Goal: Transaction & Acquisition: Purchase product/service

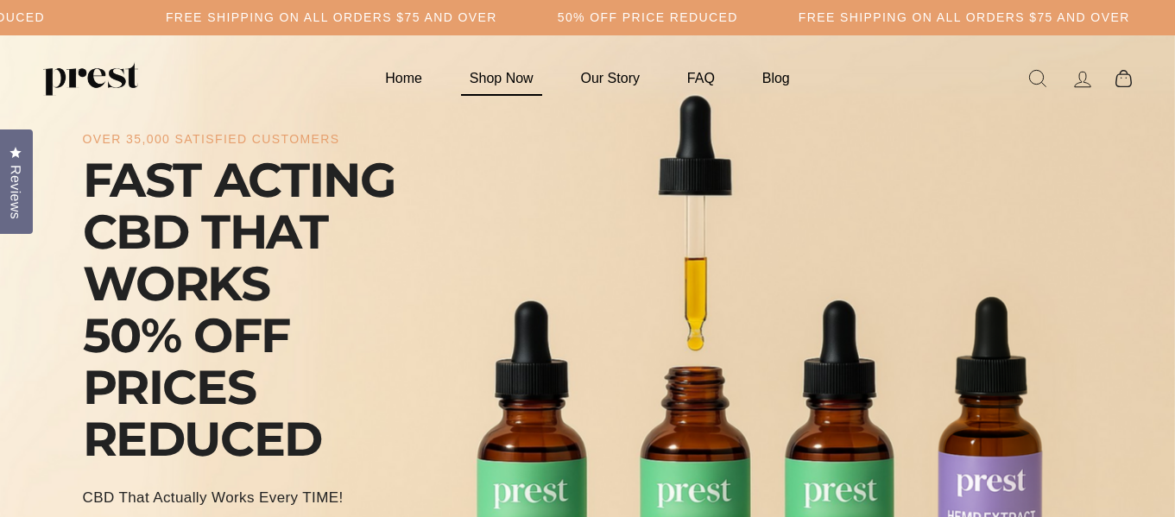
click at [501, 76] on link "Shop Now" at bounding box center [501, 78] width 107 height 34
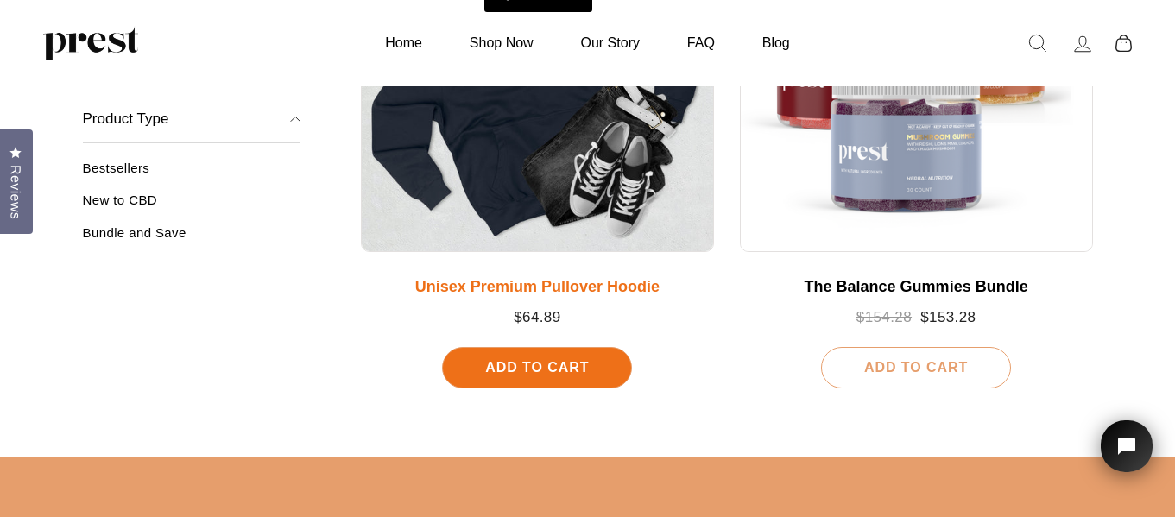
scroll to position [1985, 0]
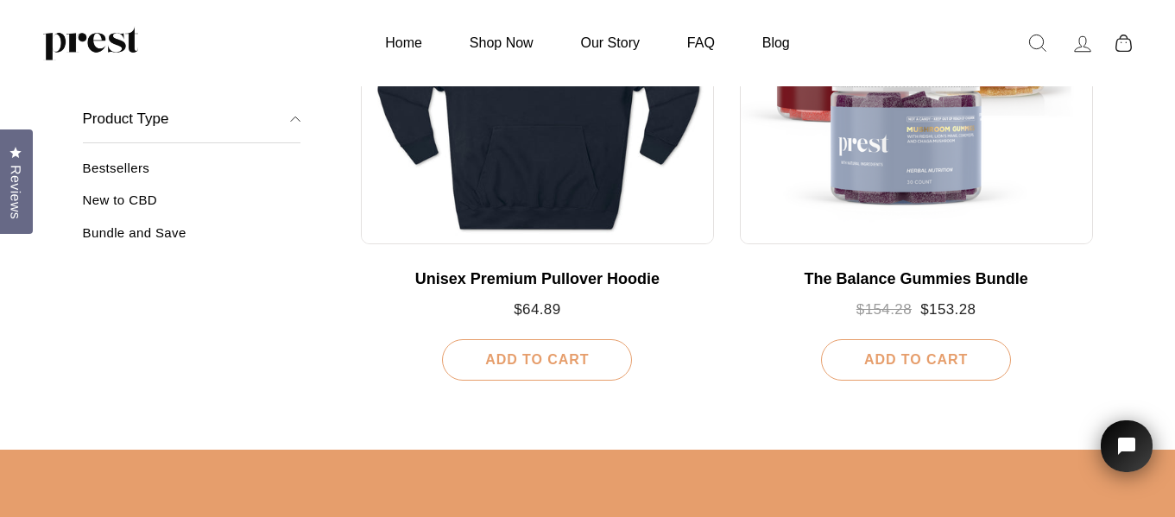
click at [135, 175] on link "Bestsellers" at bounding box center [192, 175] width 218 height 28
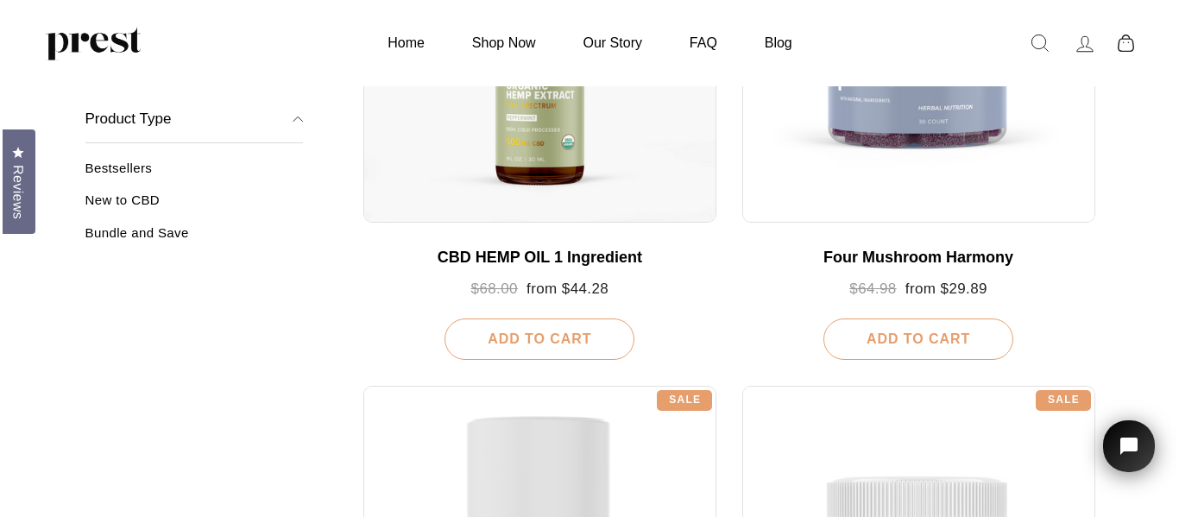
scroll to position [604, 0]
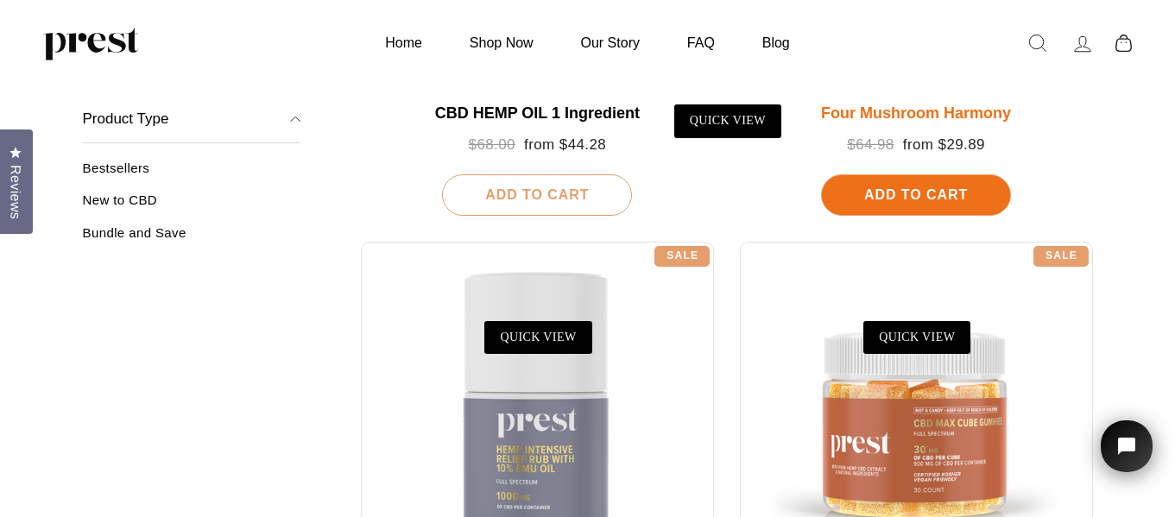
click at [869, 205] on div "Add To Cart" at bounding box center [916, 194] width 190 height 41
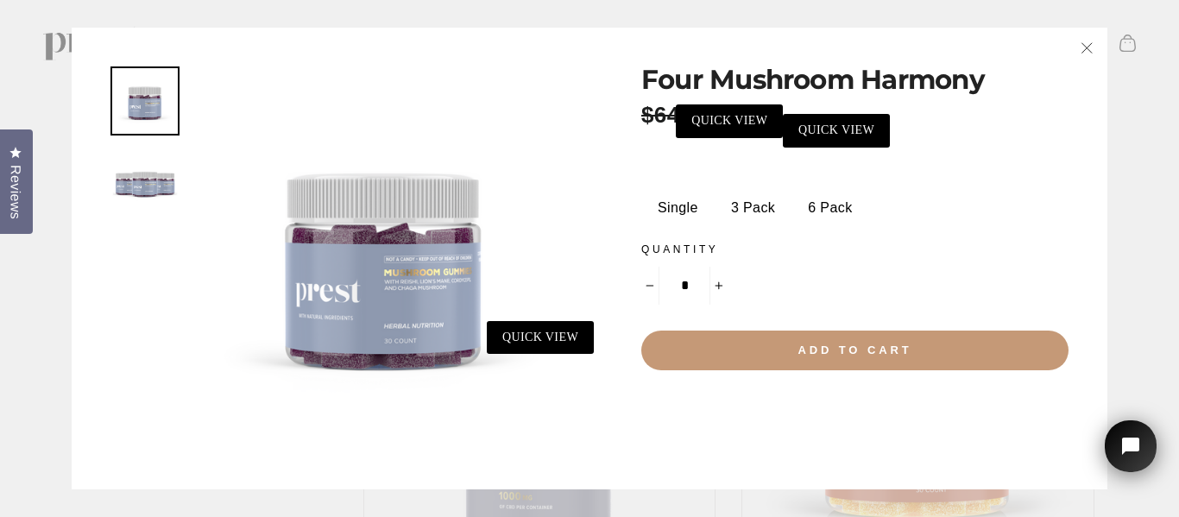
click at [847, 341] on button "Add to cart" at bounding box center [854, 351] width 427 height 40
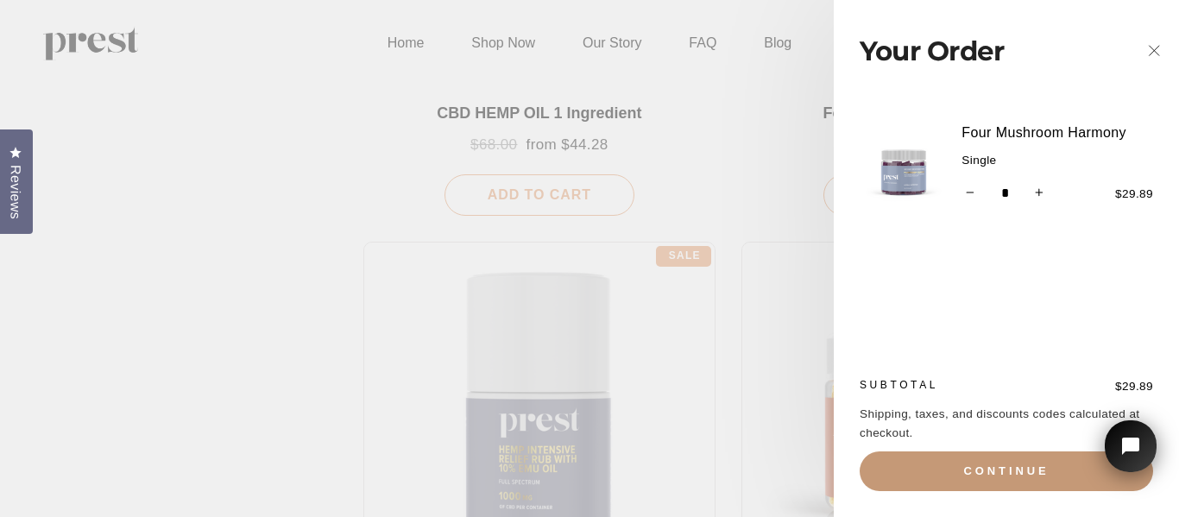
click at [884, 469] on button "Continue" at bounding box center [1006, 471] width 293 height 40
